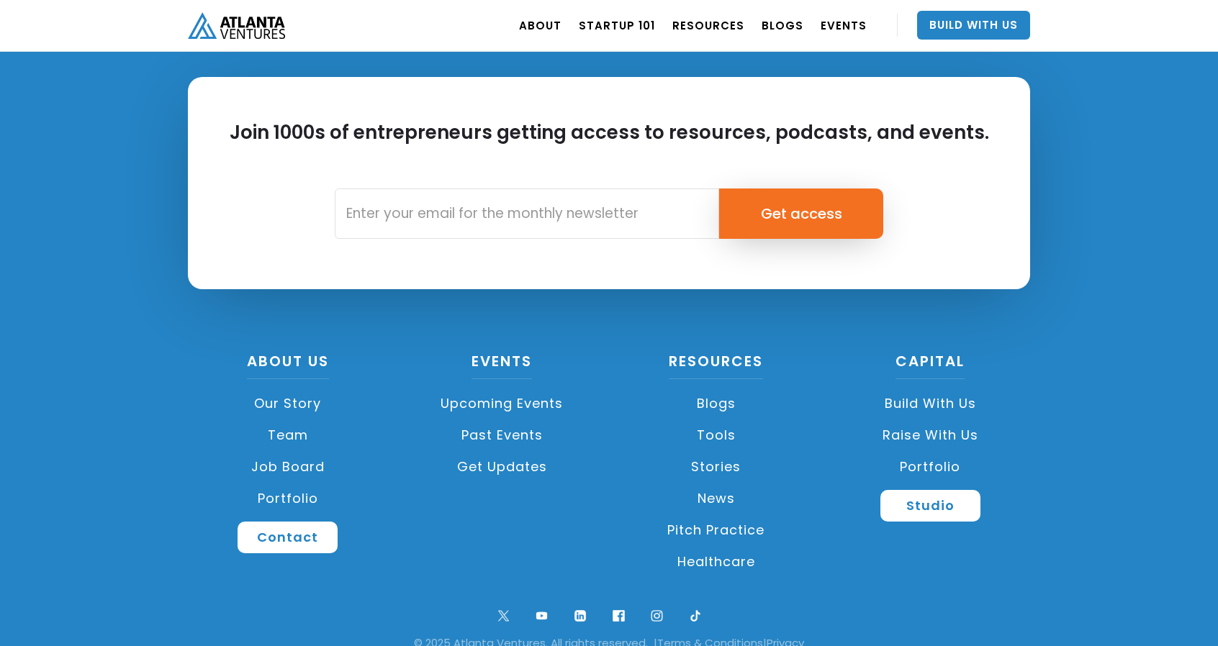
scroll to position [3369, 0]
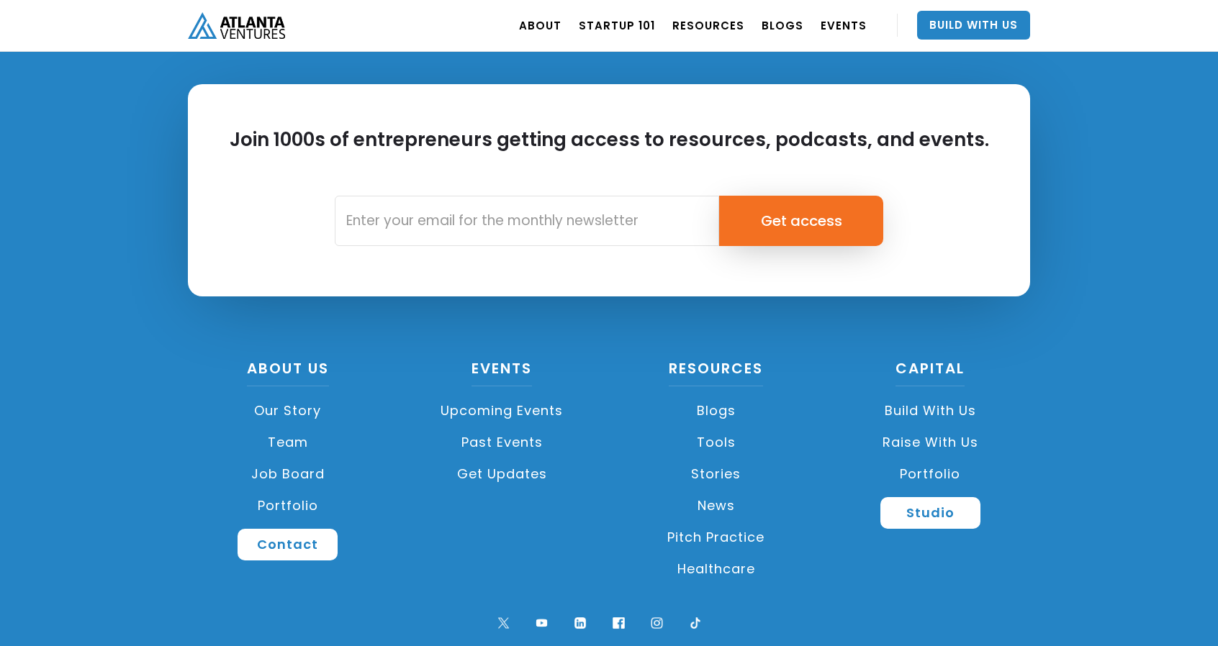
click at [301, 509] on link "Portfolio" at bounding box center [288, 506] width 200 height 32
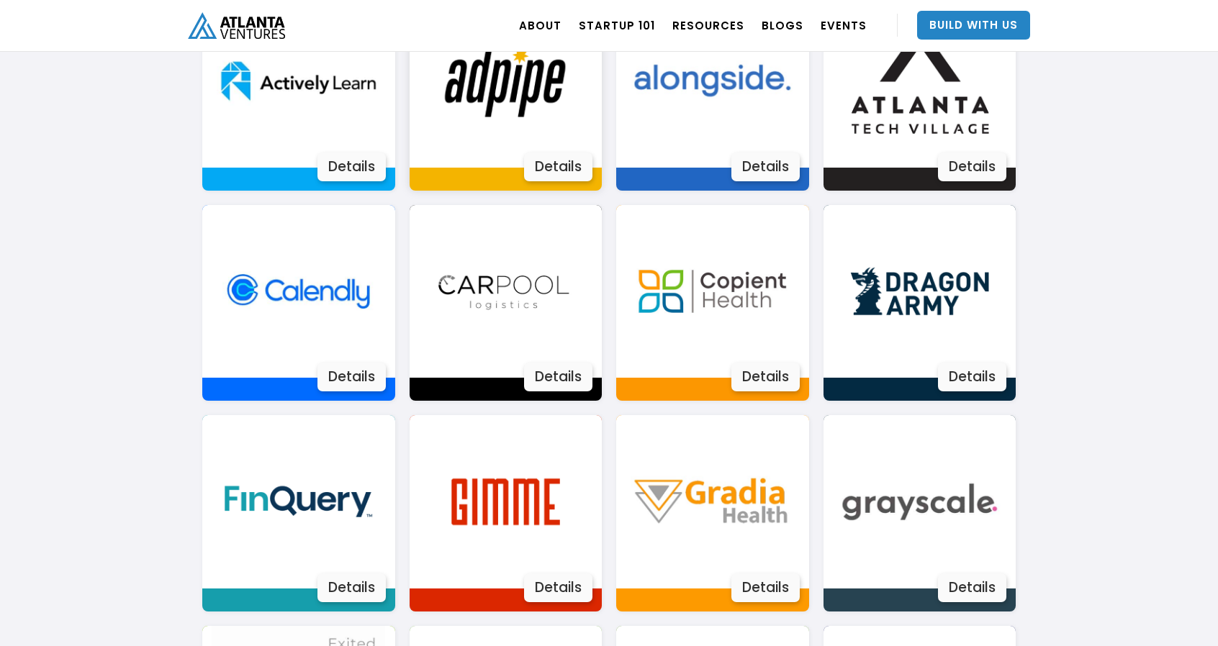
scroll to position [1111, 0]
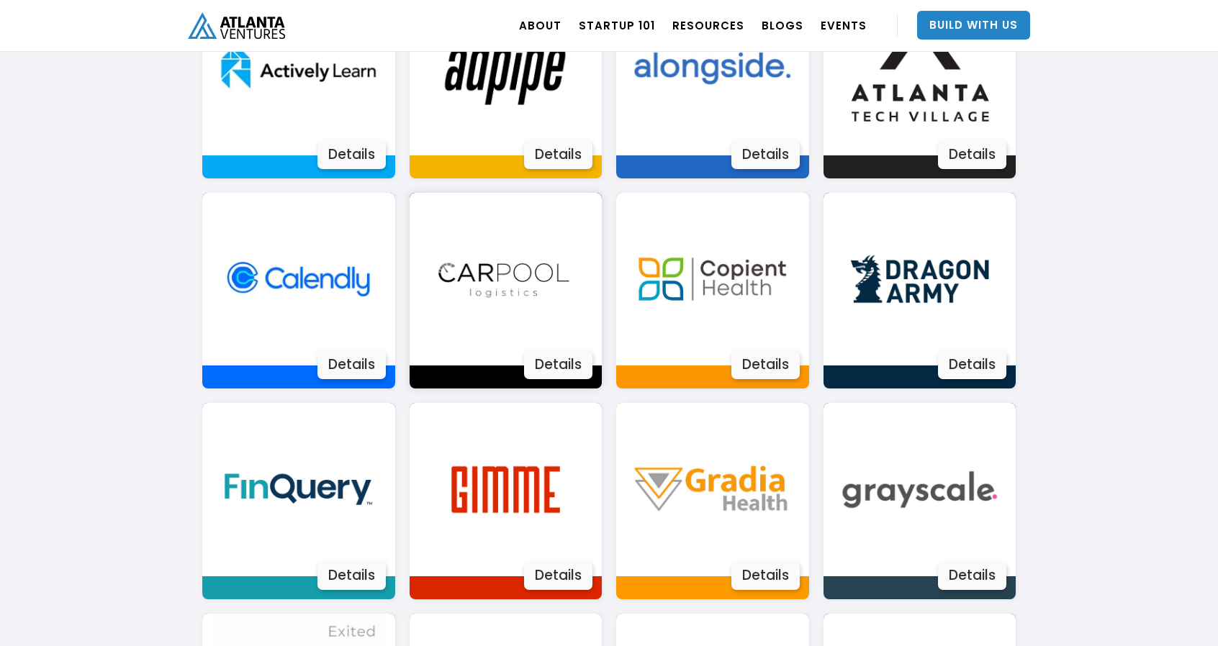
click at [522, 296] on img at bounding box center [505, 279] width 173 height 173
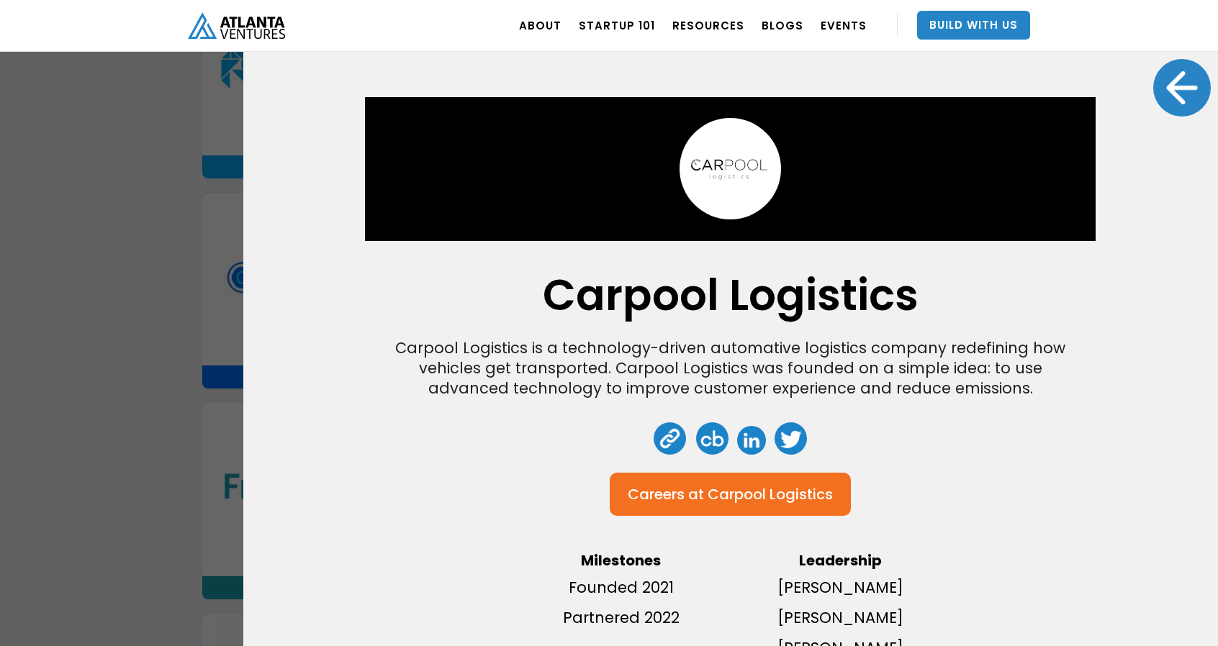
click at [641, 284] on h1 "Carpool Logistics" at bounding box center [731, 295] width 376 height 36
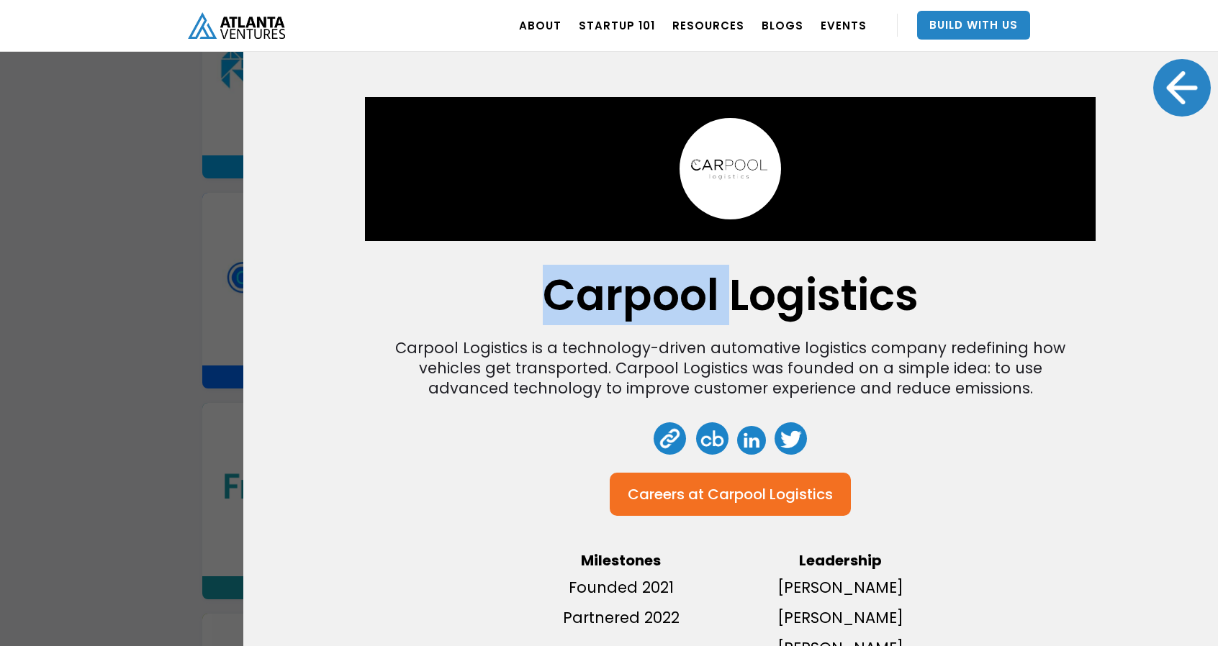
click at [641, 284] on h1 "Carpool Logistics" at bounding box center [731, 295] width 376 height 36
click at [684, 291] on h1 "Carpool Logistics" at bounding box center [731, 295] width 376 height 36
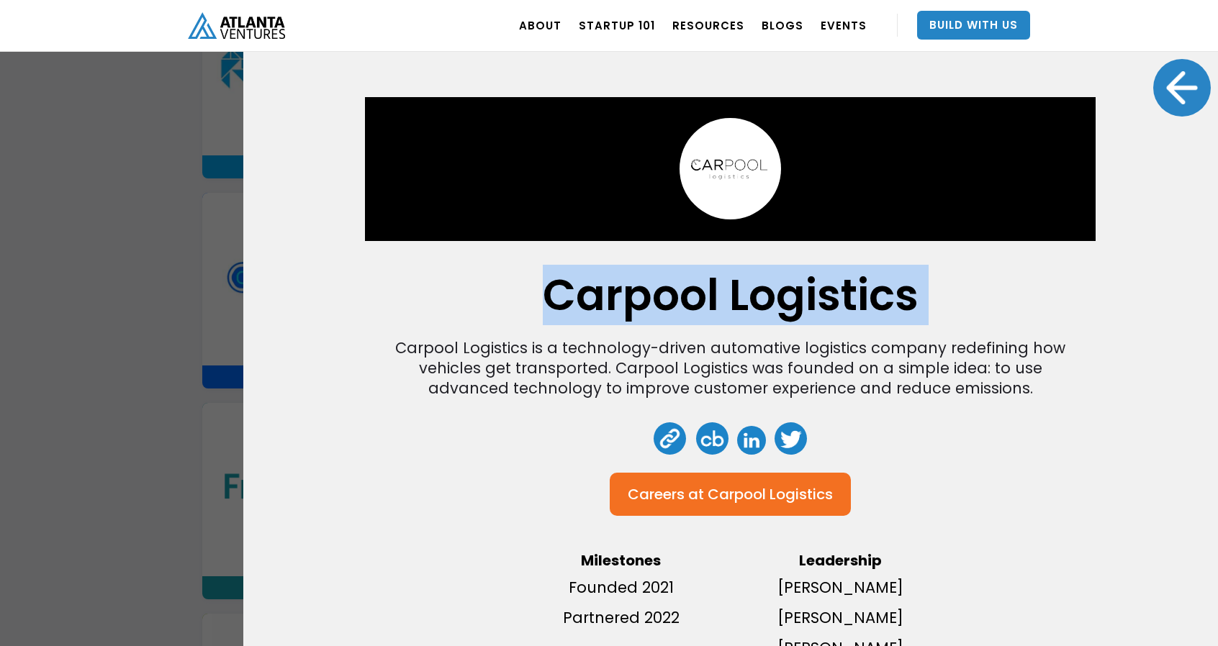
click at [684, 291] on h1 "Carpool Logistics" at bounding box center [731, 295] width 376 height 36
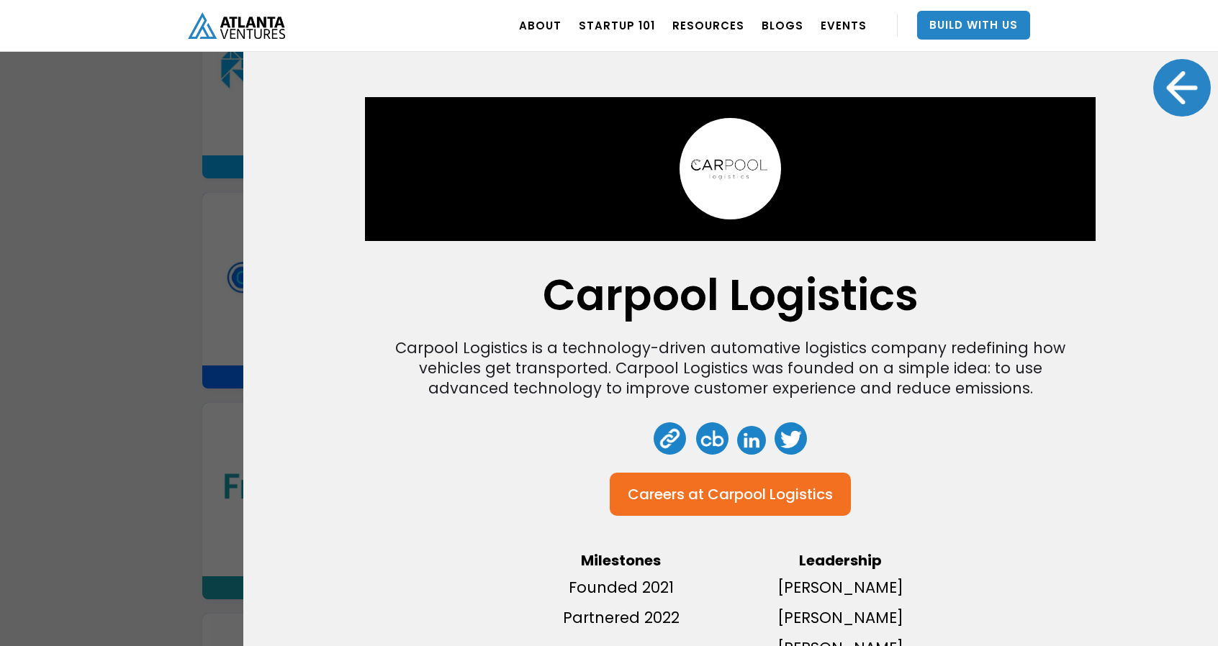
click at [692, 378] on div "Carpool Logistics is a technology-driven automative logistics company redefinin…" at bounding box center [730, 368] width 691 height 60
click at [1174, 89] on div at bounding box center [1182, 88] width 58 height 58
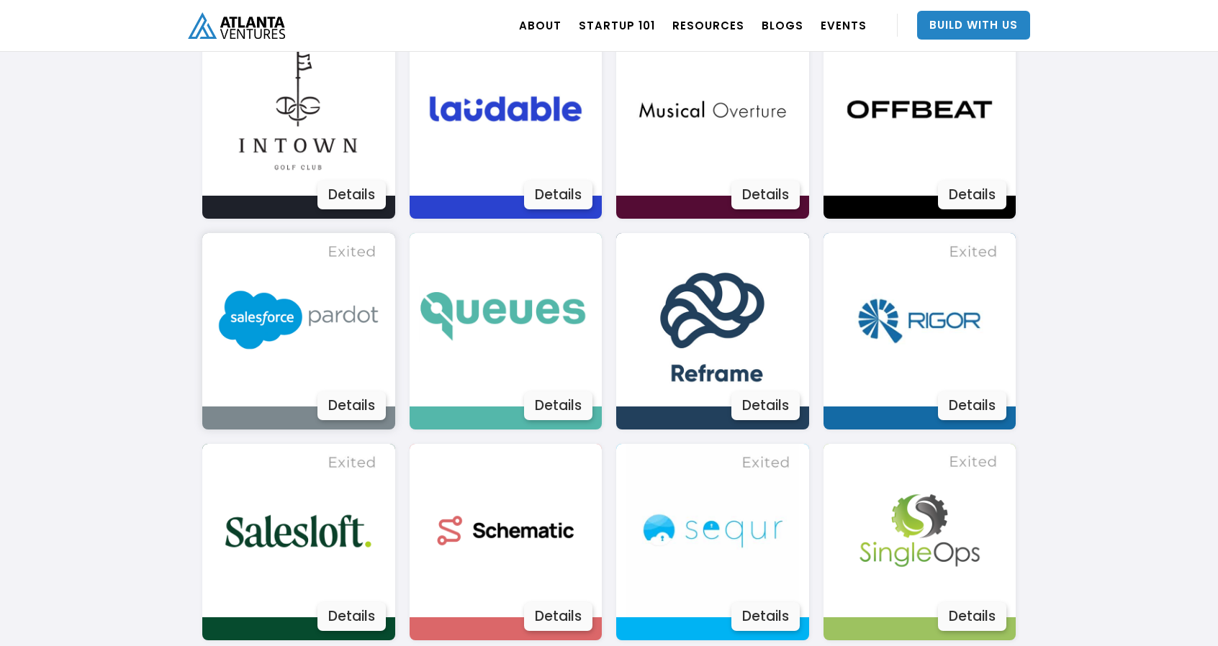
scroll to position [2124, 0]
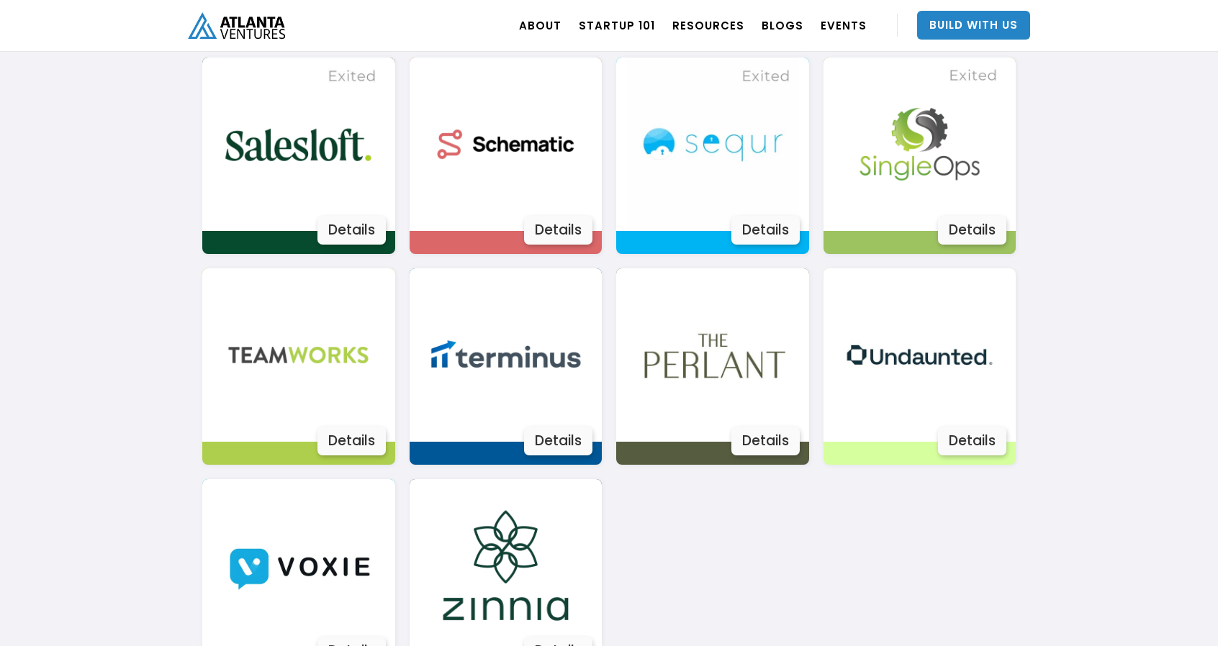
scroll to position [2514, 0]
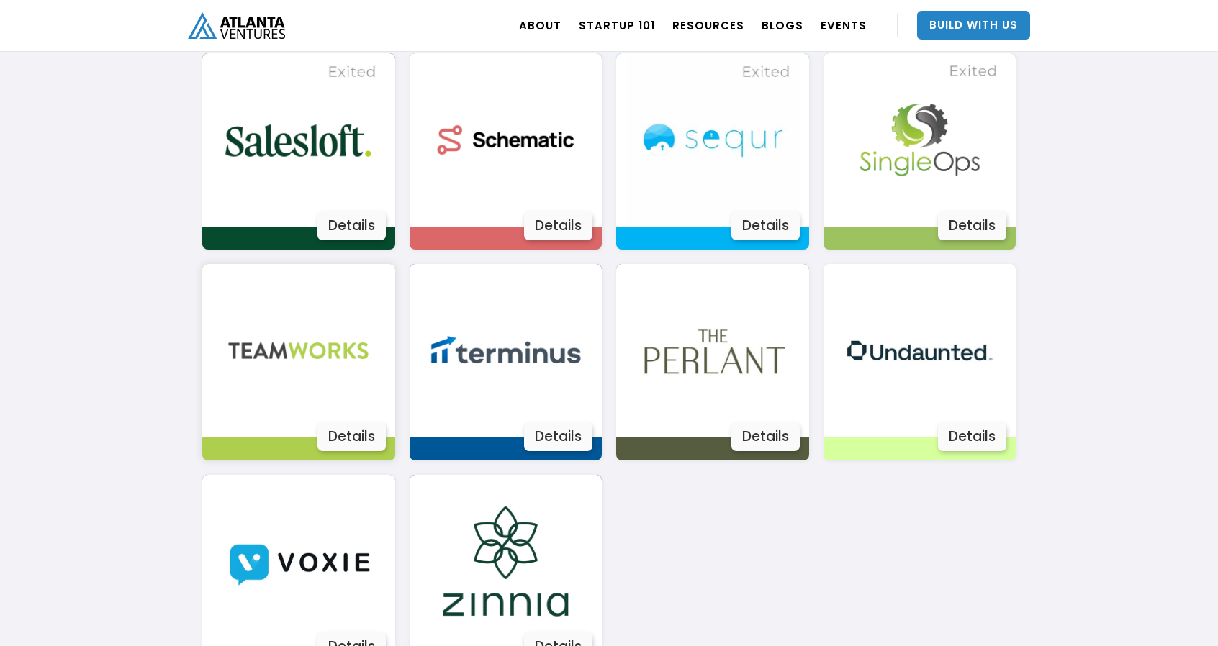
click at [261, 369] on img at bounding box center [298, 350] width 173 height 173
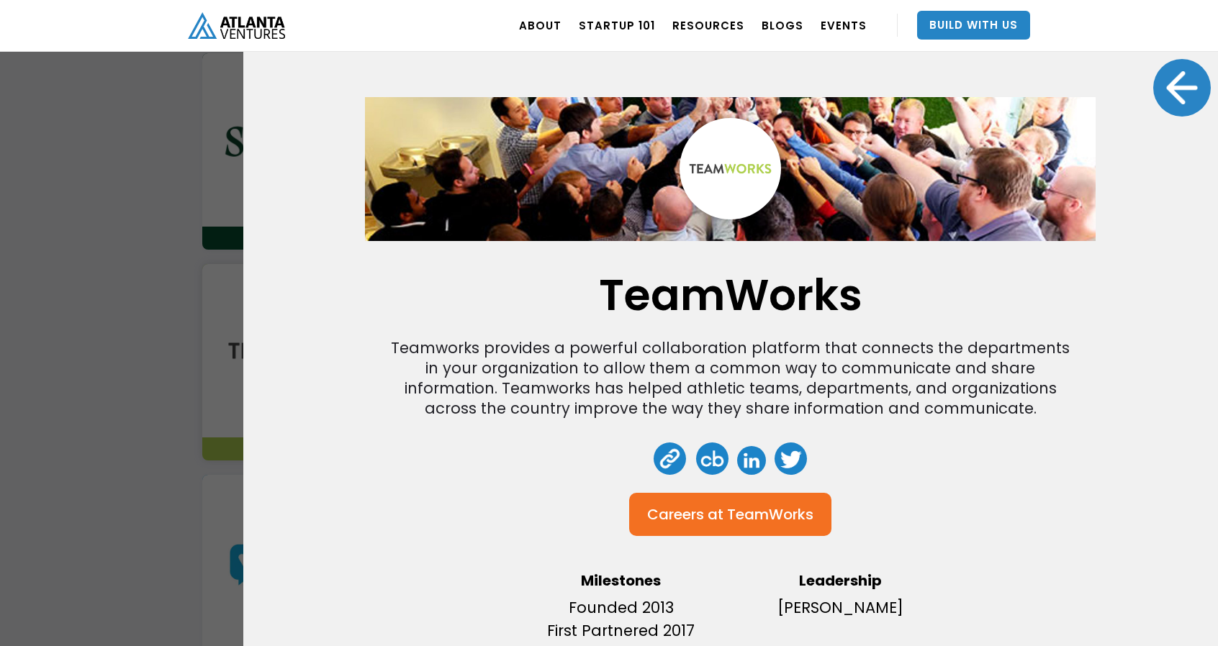
click at [80, 471] on div "TeamWorks Teamworks provides a powerful collaboration platform that connects th…" at bounding box center [609, 323] width 1218 height 646
